Goal: Book appointment/travel/reservation

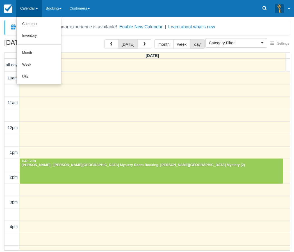
select select
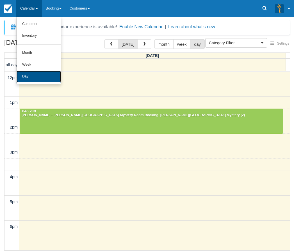
click at [25, 76] on link "Day" at bounding box center [39, 77] width 44 height 12
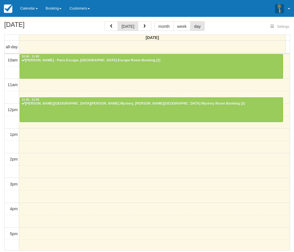
select select
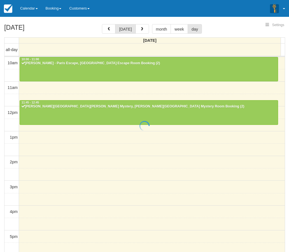
select select
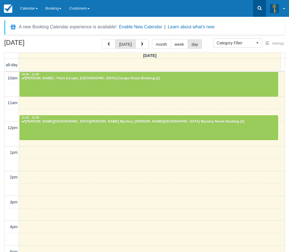
click at [260, 8] on icon at bounding box center [260, 8] width 6 height 6
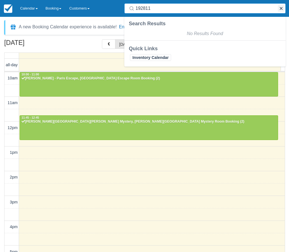
type input "192811"
click at [284, 10] on button "button" at bounding box center [281, 8] width 7 height 7
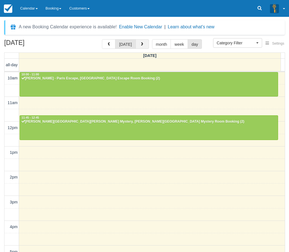
click at [142, 42] on button "button" at bounding box center [142, 44] width 13 height 10
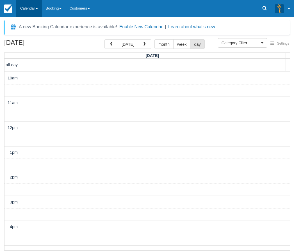
click at [24, 8] on link "Calendar" at bounding box center [29, 8] width 26 height 17
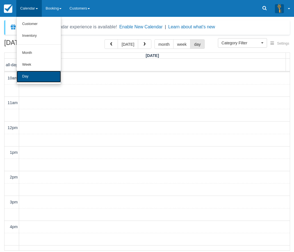
click at [33, 72] on link "Day" at bounding box center [39, 77] width 44 height 12
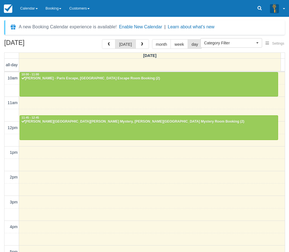
select select
click at [142, 44] on span "button" at bounding box center [142, 44] width 4 height 4
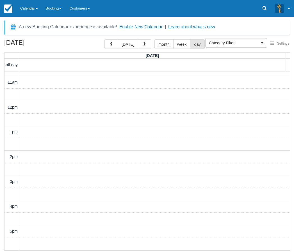
scroll to position [131, 0]
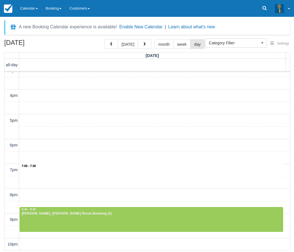
click at [40, 169] on div "10am 11am 12pm 1pm 2pm 3pm 4pm 5pm 6pm 7pm 8pm 9pm 10pm 7:00 - 7:30 8:45 - 9:45…" at bounding box center [146, 96] width 285 height 310
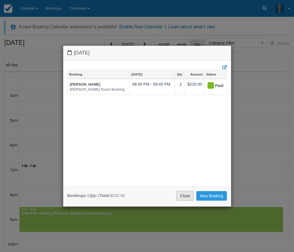
click at [182, 195] on link "Close" at bounding box center [184, 196] width 17 height 10
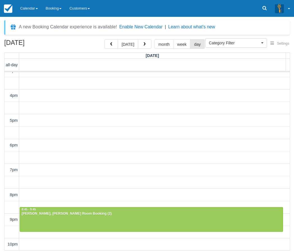
click at [33, 170] on div "10am 11am 12pm 1pm 2pm 3pm 4pm 5pm 6pm 7pm 8pm 9pm 10pm 8:45 - 9:45 Luca Thomas…" at bounding box center [146, 96] width 285 height 310
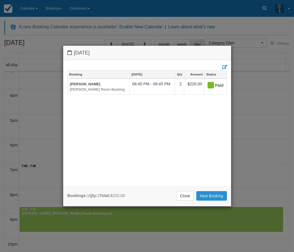
click at [213, 197] on link "New Booking" at bounding box center [211, 196] width 31 height 10
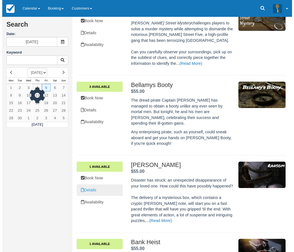
scroll to position [196, 0]
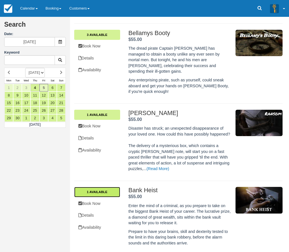
click at [101, 187] on link "1 Available" at bounding box center [97, 192] width 46 height 10
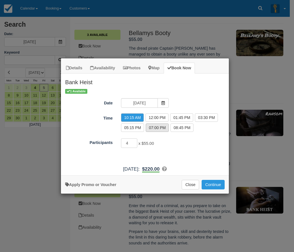
click at [159, 129] on label "07:00 PM" at bounding box center [157, 127] width 23 height 8
radio input "true"
click at [212, 184] on button "Continue" at bounding box center [212, 185] width 23 height 10
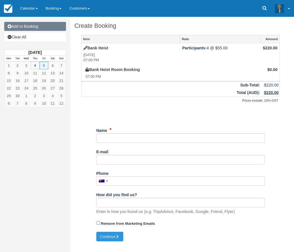
click at [29, 27] on link "Add to Booking" at bounding box center [35, 26] width 62 height 9
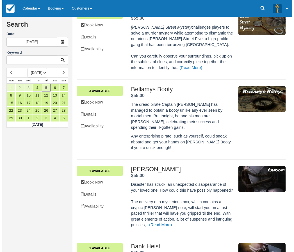
scroll to position [140, 0]
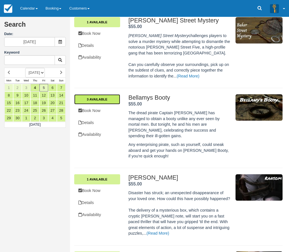
click at [105, 97] on link "3 Available" at bounding box center [97, 99] width 46 height 10
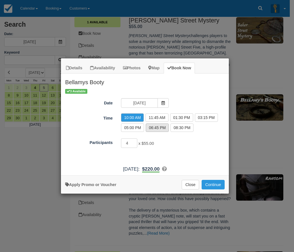
click at [155, 129] on label "06:45 PM" at bounding box center [157, 127] width 23 height 8
radio input "true"
click at [215, 185] on button "Continue" at bounding box center [212, 185] width 23 height 10
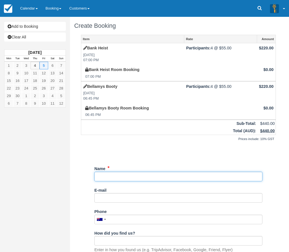
click at [121, 177] on input "Name" at bounding box center [178, 177] width 168 height 10
type input "Tim"
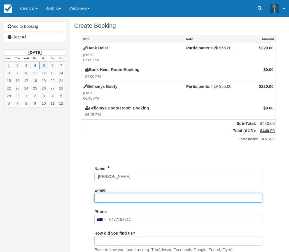
type input "0477 192 811"
click at [146, 198] on input "E-mail" at bounding box center [178, 198] width 168 height 10
click at [75, 198] on div "Item Rate Amount Bank Heist Fri Sept 5, 2025 07:00 PM Participants: 4 @ $55.00 …" at bounding box center [178, 152] width 209 height 235
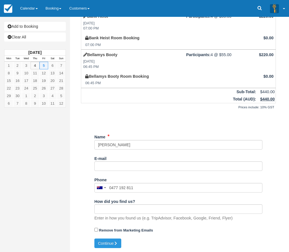
scroll to position [32, 0]
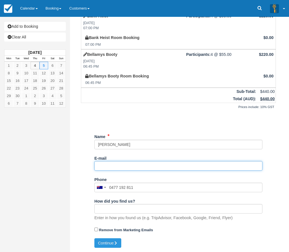
click at [109, 165] on input "E-mail" at bounding box center [178, 166] width 168 height 10
drag, startPoint x: 110, startPoint y: 166, endPoint x: 135, endPoint y: 166, distance: 24.7
click at [135, 166] on input "timp@nuaa.org.au" at bounding box center [178, 166] width 168 height 10
type input "timp@nuaa.org.au"
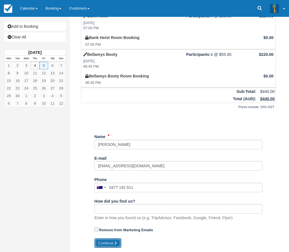
click at [114, 238] on div "Name E-mail timp@nuaa.org.au Did you mean ? Phone United States +1 Canada +1 Un…" at bounding box center [178, 185] width 168 height 106
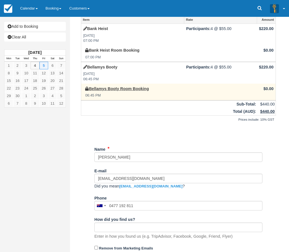
scroll to position [38, 0]
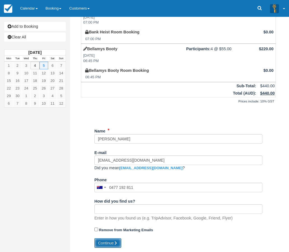
click at [113, 242] on button "Continue" at bounding box center [107, 243] width 27 height 10
type input "+61477192811"
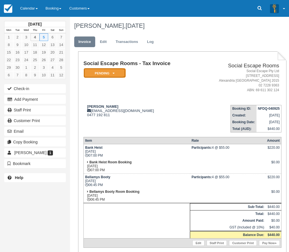
click at [120, 73] on em "Pending" at bounding box center [105, 73] width 42 height 10
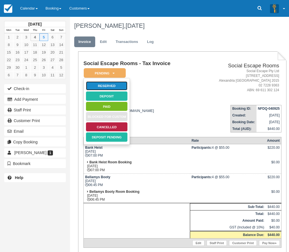
click at [117, 84] on link "Reserved" at bounding box center [107, 86] width 42 height 10
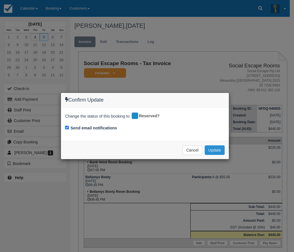
click at [216, 152] on button "Update" at bounding box center [214, 150] width 20 height 10
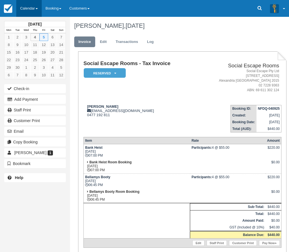
click at [27, 6] on link "Calendar" at bounding box center [29, 8] width 26 height 17
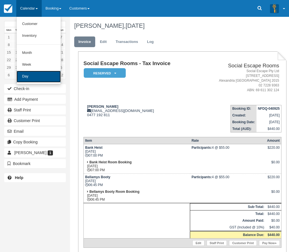
click at [31, 76] on link "Day" at bounding box center [39, 77] width 44 height 12
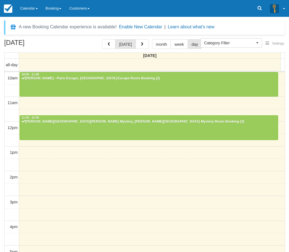
select select
click at [33, 5] on link "Calendar" at bounding box center [29, 8] width 26 height 17
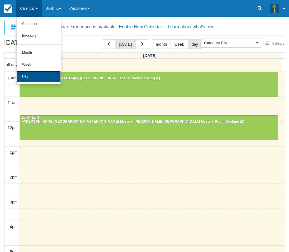
click at [36, 77] on link "Day" at bounding box center [39, 77] width 44 height 12
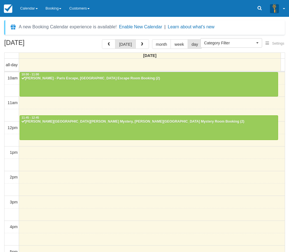
select select
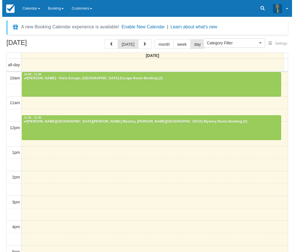
scroll to position [25, 0]
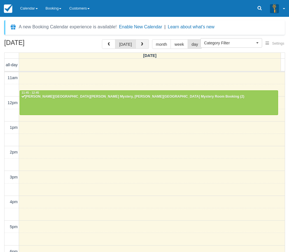
click at [143, 41] on button "button" at bounding box center [142, 44] width 13 height 10
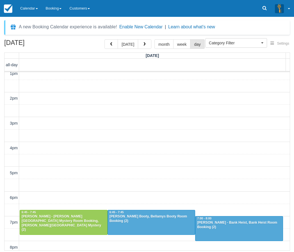
scroll to position [131, 0]
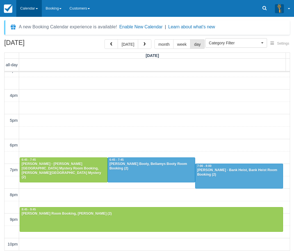
click at [24, 8] on link "Calendar" at bounding box center [29, 8] width 26 height 17
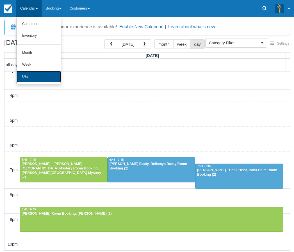
click at [26, 80] on link "Day" at bounding box center [39, 77] width 44 height 12
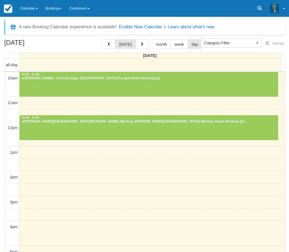
select select
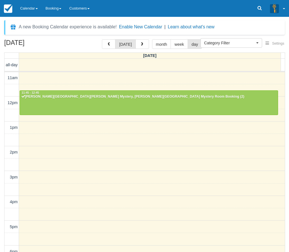
click at [3, 189] on div "[DATE] [DATE] month week day [DATE] all-day 10am 11am 12pm 1pm 2pm 3pm 4pm 5pm …" at bounding box center [144, 153] width 289 height 229
click at [57, 9] on link "Booking" at bounding box center [54, 8] width 24 height 17
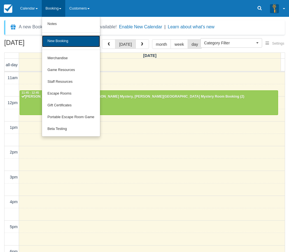
click at [63, 42] on link "New Booking" at bounding box center [71, 41] width 58 height 12
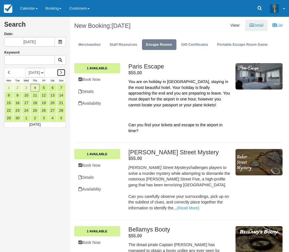
click at [61, 72] on icon at bounding box center [61, 72] width 3 height 4
click at [35, 94] on link "9" at bounding box center [35, 95] width 9 height 8
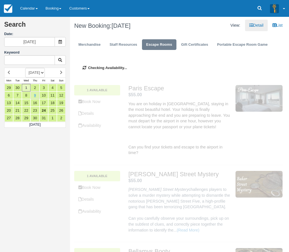
type input "09/10/2025"
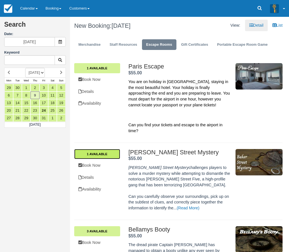
click at [96, 155] on link "1 Available" at bounding box center [97, 154] width 46 height 10
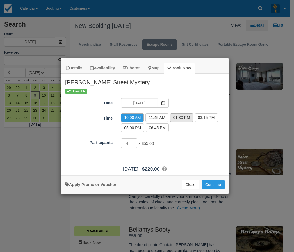
click at [182, 116] on label "01:30 PM" at bounding box center [181, 117] width 23 height 8
radio input "true"
click at [133, 142] on input "5" at bounding box center [129, 143] width 16 height 10
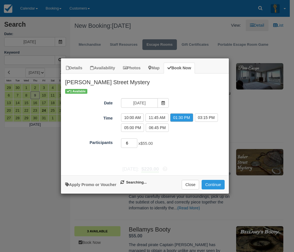
click at [133, 142] on input "6" at bounding box center [129, 143] width 16 height 10
type input "7"
click at [133, 142] on input "7" at bounding box center [129, 143] width 16 height 10
click at [214, 183] on button "Continue" at bounding box center [212, 185] width 23 height 10
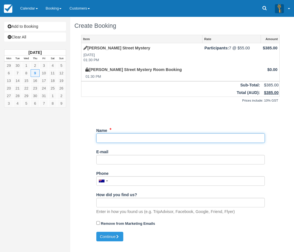
click at [119, 139] on input "Name" at bounding box center [180, 138] width 168 height 10
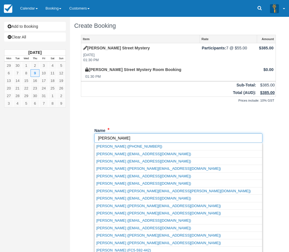
type input "[PERSON_NAME]"
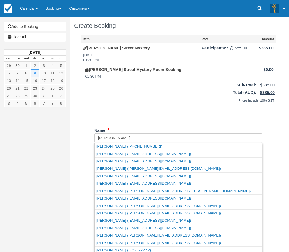
click at [195, 123] on div "Item Rate Amount [PERSON_NAME][GEOGRAPHIC_DATA] Mystery [DATE] 01:30 PM Partici…" at bounding box center [178, 133] width 209 height 197
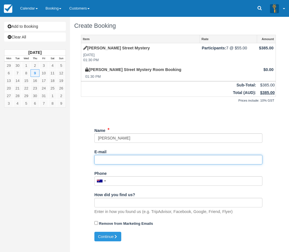
click at [125, 161] on input "E-mail" at bounding box center [178, 160] width 168 height 10
type input "[EMAIL_ADDRESS][DOMAIN_NAME]"
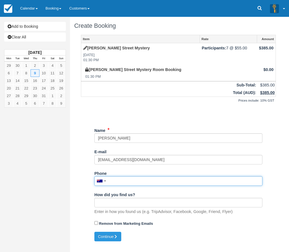
click at [123, 182] on input "Phone" at bounding box center [178, 181] width 168 height 10
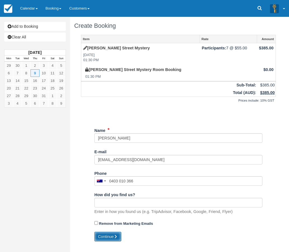
click at [109, 237] on button "Continue" at bounding box center [107, 237] width 27 height 10
type input "[PHONE_NUMBER]"
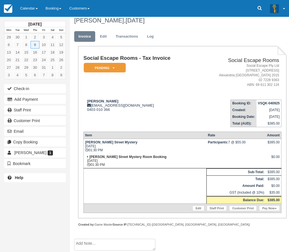
scroll to position [7, 0]
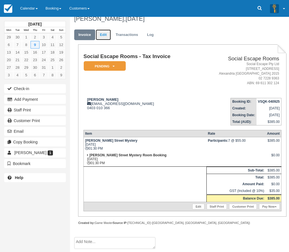
click at [105, 35] on link "Edit" at bounding box center [103, 34] width 15 height 11
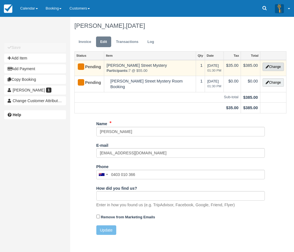
click at [276, 67] on button "Change" at bounding box center [272, 67] width 21 height 8
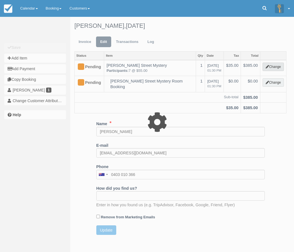
select select "2"
type input "385.00"
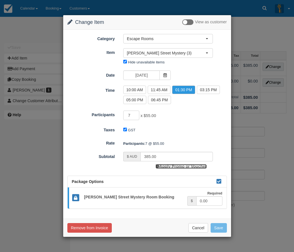
click at [169, 166] on link "Apply Promo or Voucher" at bounding box center [180, 166] width 51 height 4
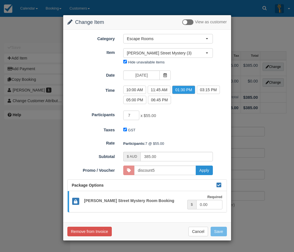
click at [206, 168] on button "Apply" at bounding box center [203, 170] width 17 height 10
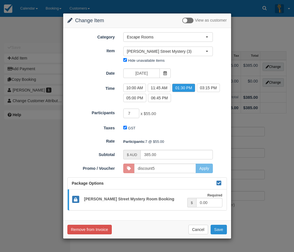
click at [219, 230] on button "Save" at bounding box center [218, 230] width 16 height 10
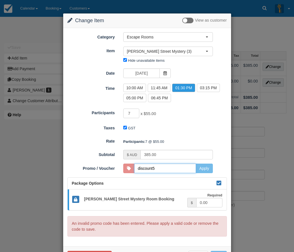
click at [182, 169] on input "discount5" at bounding box center [165, 168] width 62 height 10
click at [151, 168] on input "discount5" at bounding box center [165, 168] width 62 height 10
click at [160, 167] on input "discount05" at bounding box center [165, 168] width 62 height 10
drag, startPoint x: 160, startPoint y: 167, endPoint x: 153, endPoint y: 168, distance: 7.1
click at [153, 168] on input "discount05" at bounding box center [165, 168] width 62 height 10
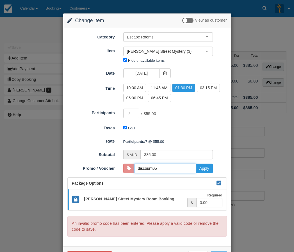
type input "DISCOUNT05"
click at [202, 167] on button "Apply" at bounding box center [203, 168] width 17 height 10
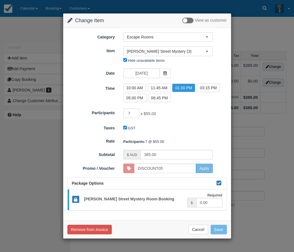
type input "350.00"
click at [222, 228] on button "Save" at bounding box center [218, 230] width 16 height 10
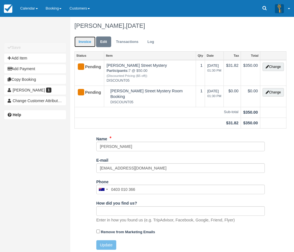
click at [86, 36] on link "Invoice" at bounding box center [84, 41] width 21 height 11
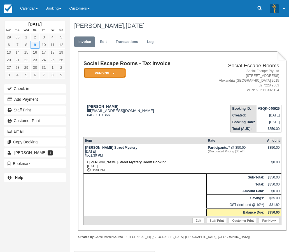
click at [113, 72] on icon at bounding box center [114, 73] width 2 height 3
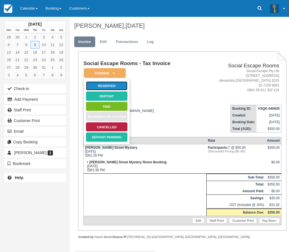
click at [111, 84] on link "Reserved" at bounding box center [107, 86] width 42 height 10
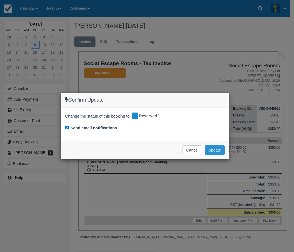
click at [221, 149] on button "Update" at bounding box center [214, 150] width 20 height 10
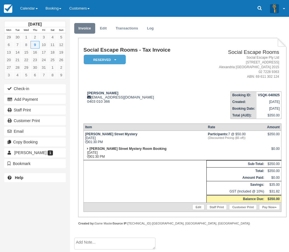
scroll to position [14, 0]
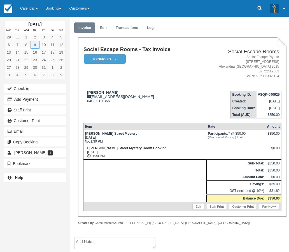
click at [97, 242] on textarea at bounding box center [114, 243] width 81 height 12
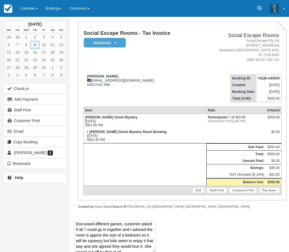
scroll to position [28, 0]
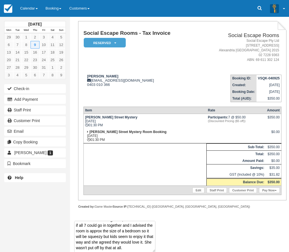
click at [96, 247] on textarea "Birthday party- 11yolds. Advised a parent required to go in the room (at no cha…" at bounding box center [114, 236] width 81 height 31
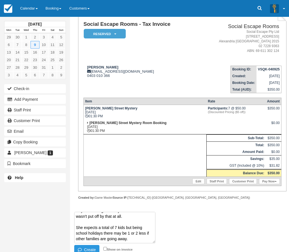
scroll to position [43, 0]
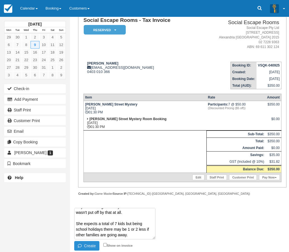
type textarea "Birthday party- 11yolds. Advised a parent required to go in the room (at no cha…"
click at [92, 247] on button "Create" at bounding box center [86, 246] width 25 height 10
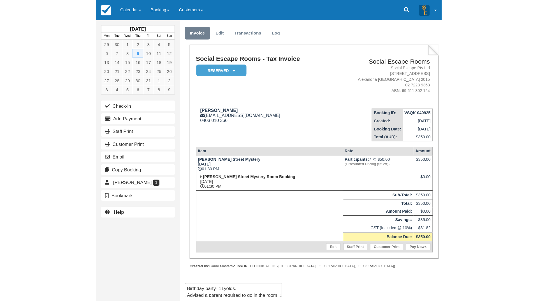
scroll to position [0, 0]
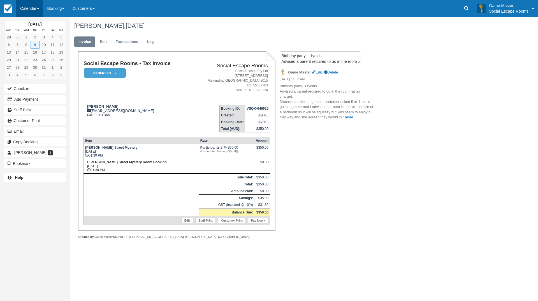
click at [24, 7] on link "Calendar" at bounding box center [29, 8] width 27 height 17
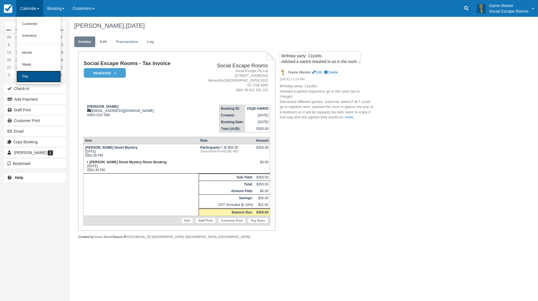
click at [32, 75] on link "Day" at bounding box center [39, 77] width 44 height 12
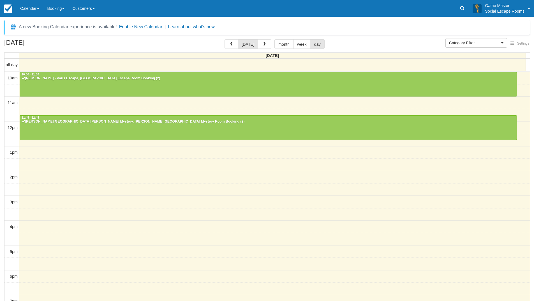
select select
